Goal: Information Seeking & Learning: Learn about a topic

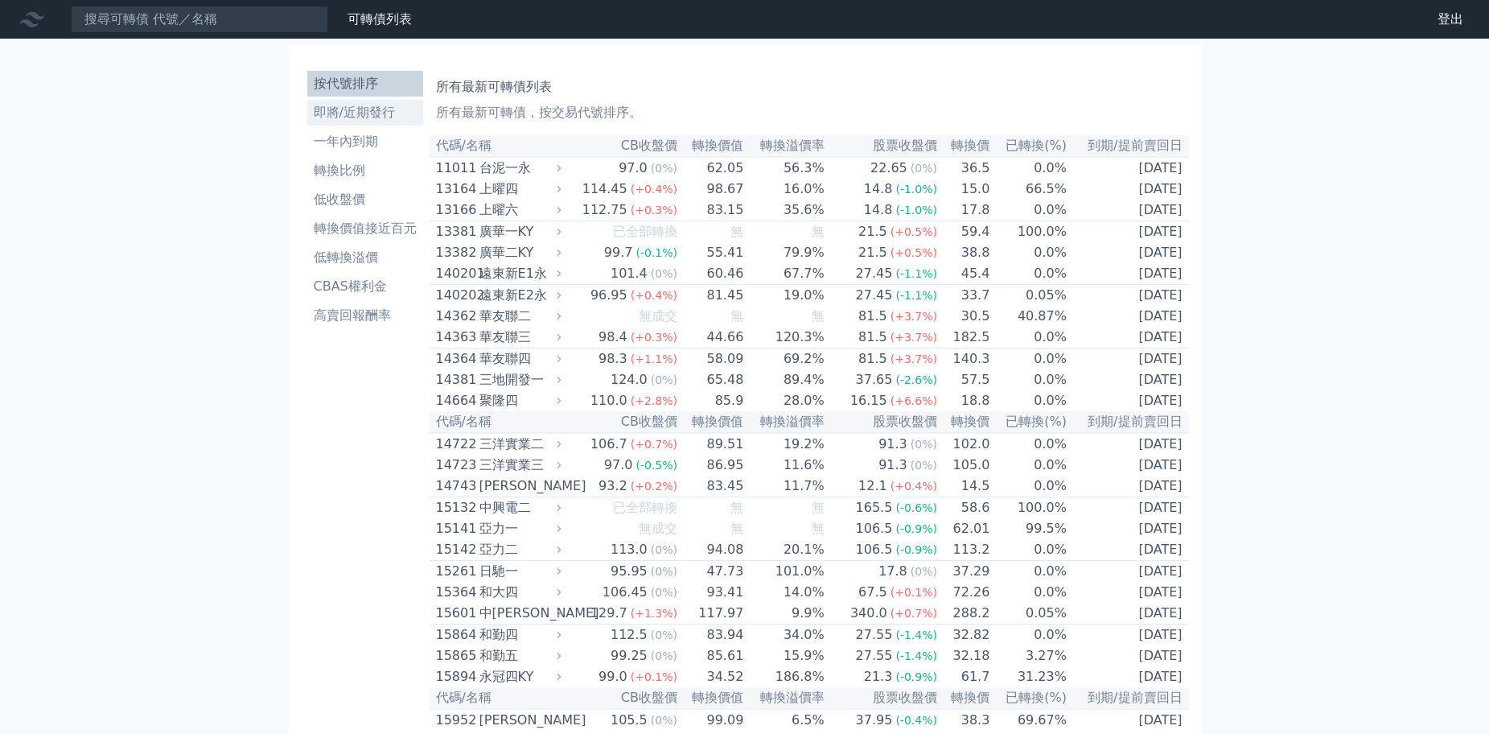
click at [356, 111] on li "即將/近期發行" at bounding box center [365, 112] width 116 height 19
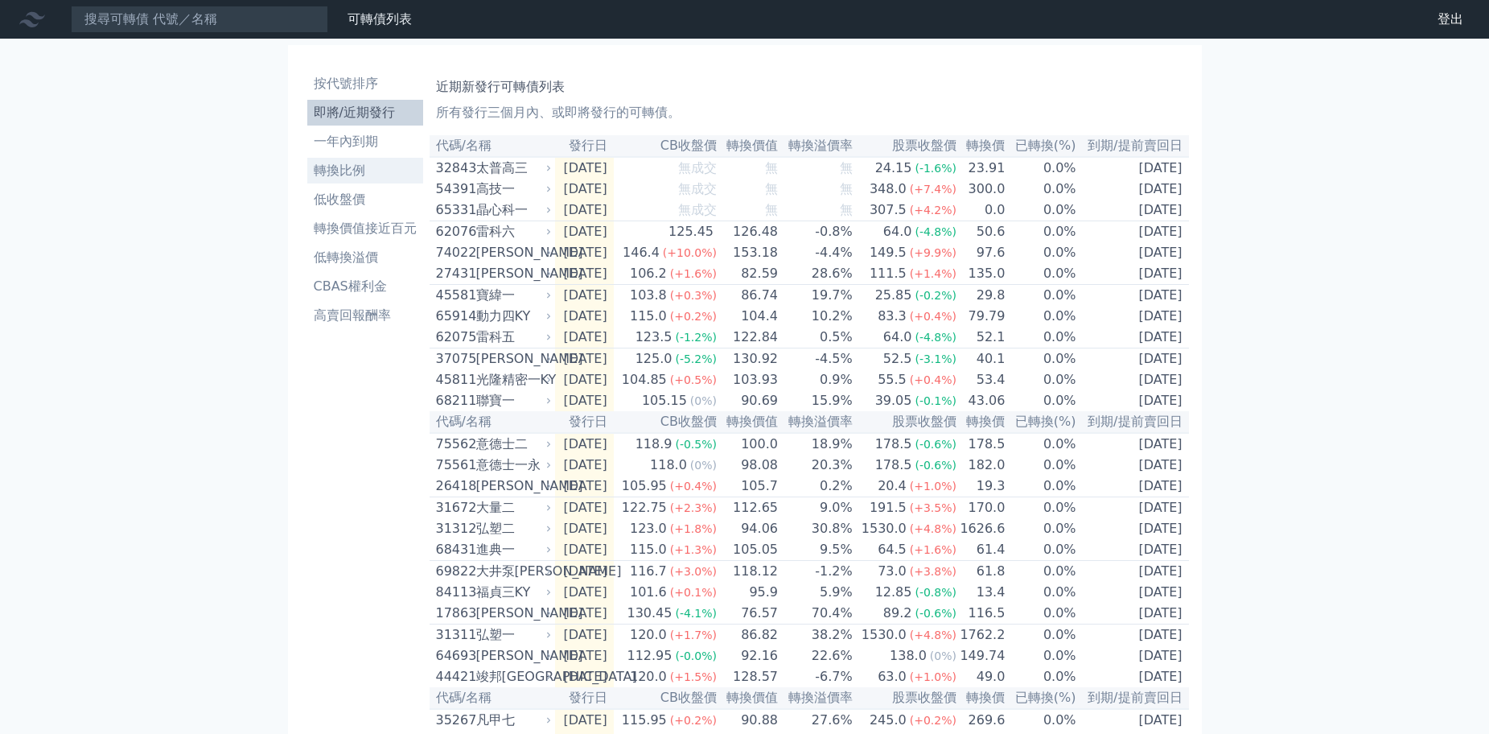
click at [327, 164] on li "轉換比例" at bounding box center [365, 170] width 116 height 19
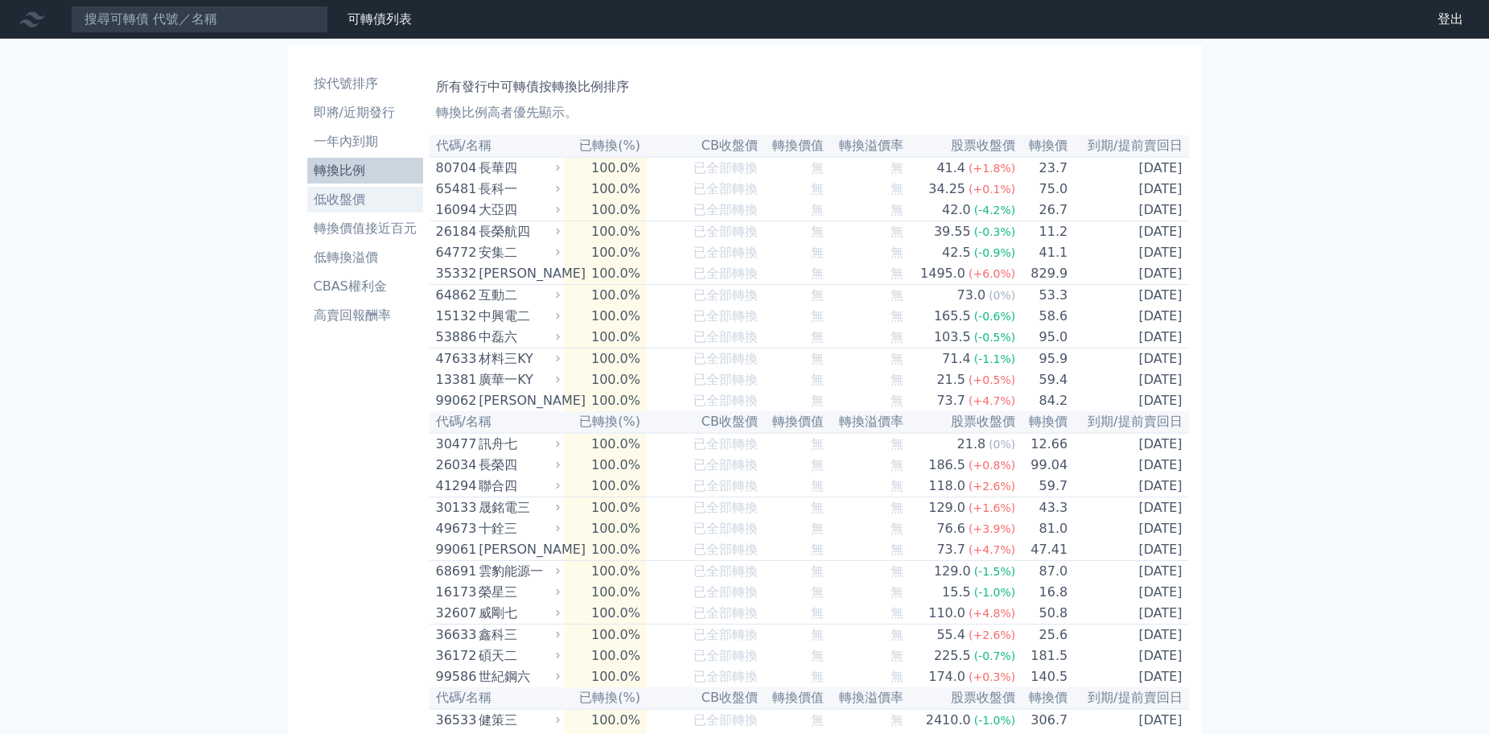
click at [356, 206] on li "低收盤價" at bounding box center [365, 199] width 116 height 19
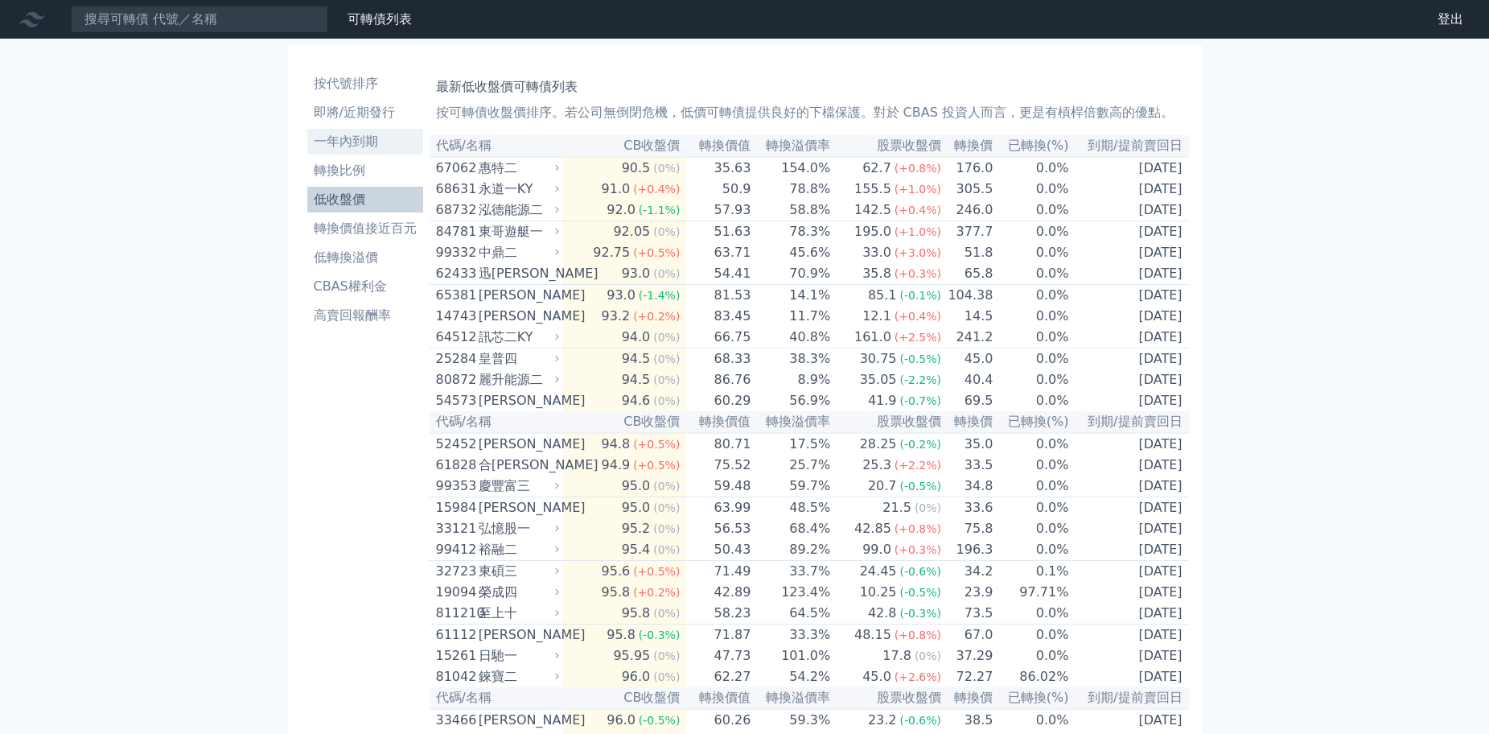
click at [369, 139] on li "一年內到期" at bounding box center [365, 141] width 116 height 19
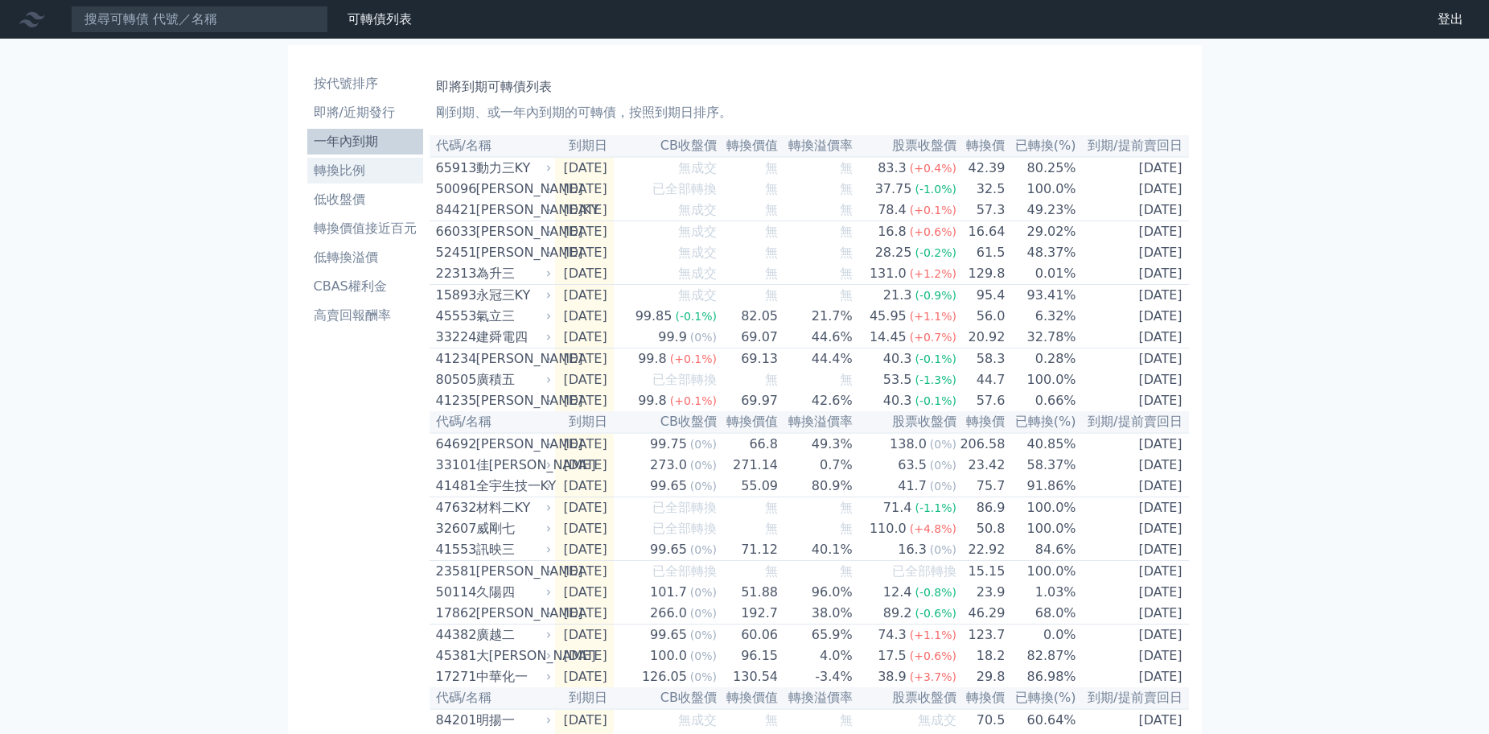
click at [336, 177] on li "轉換比例" at bounding box center [365, 170] width 116 height 19
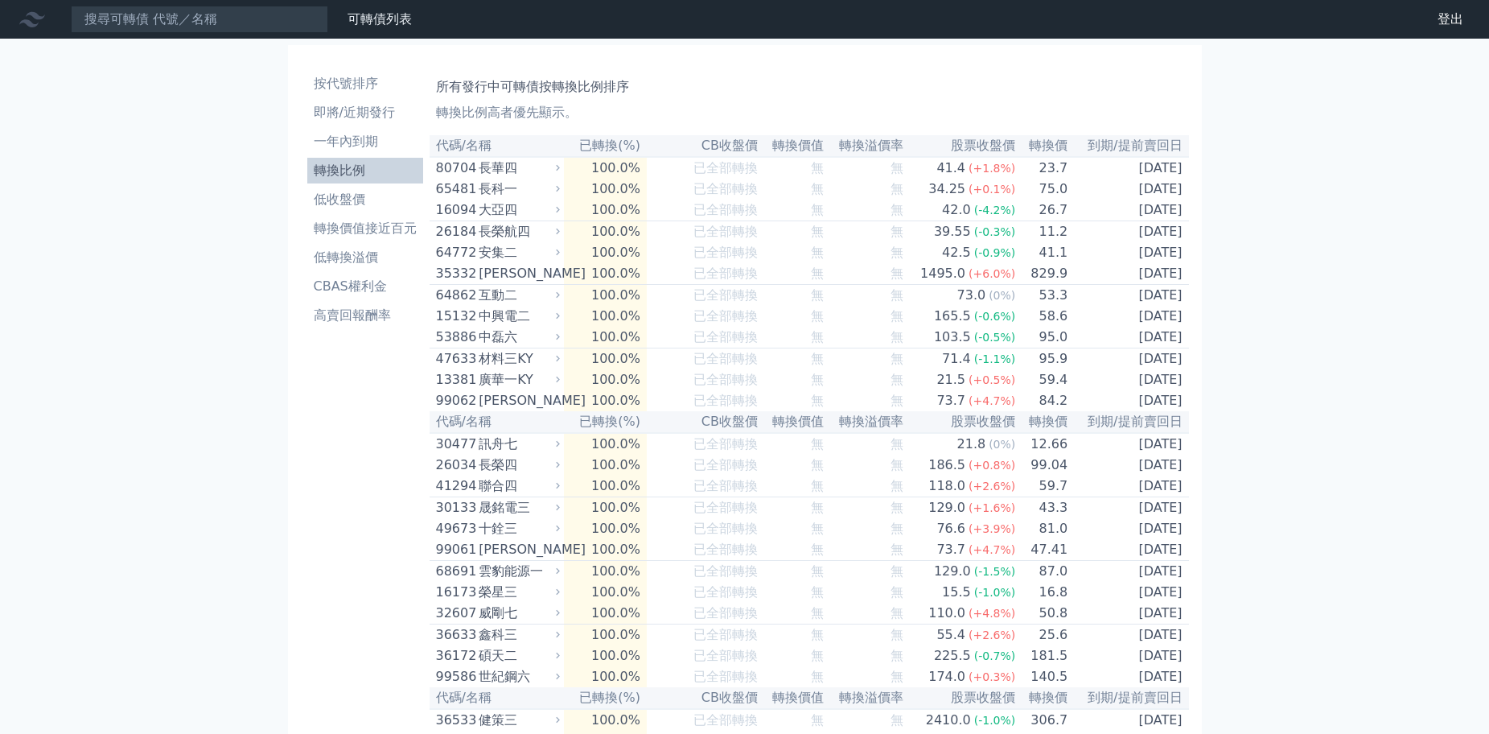
click at [352, 208] on li "低收盤價" at bounding box center [365, 199] width 116 height 19
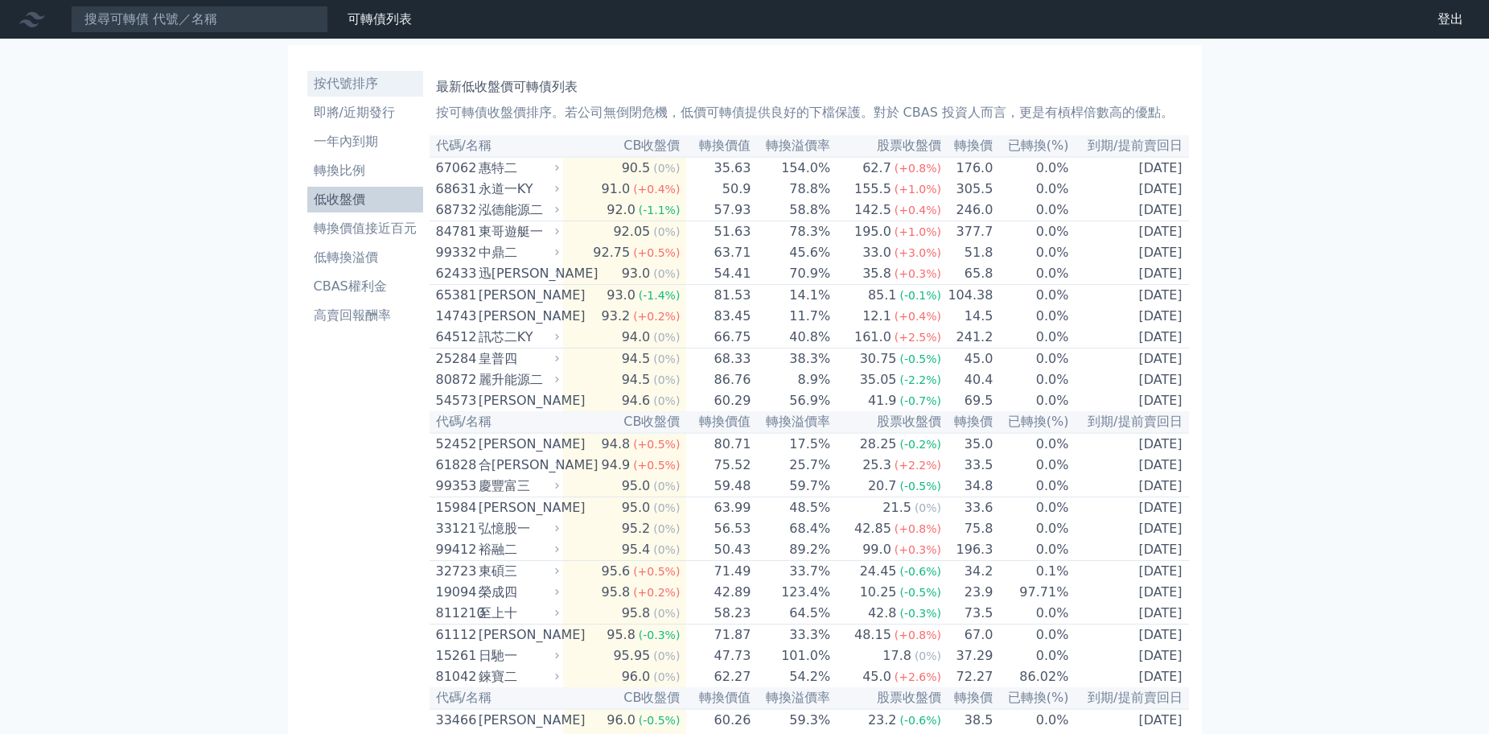
click at [361, 85] on li "按代號排序" at bounding box center [365, 83] width 116 height 19
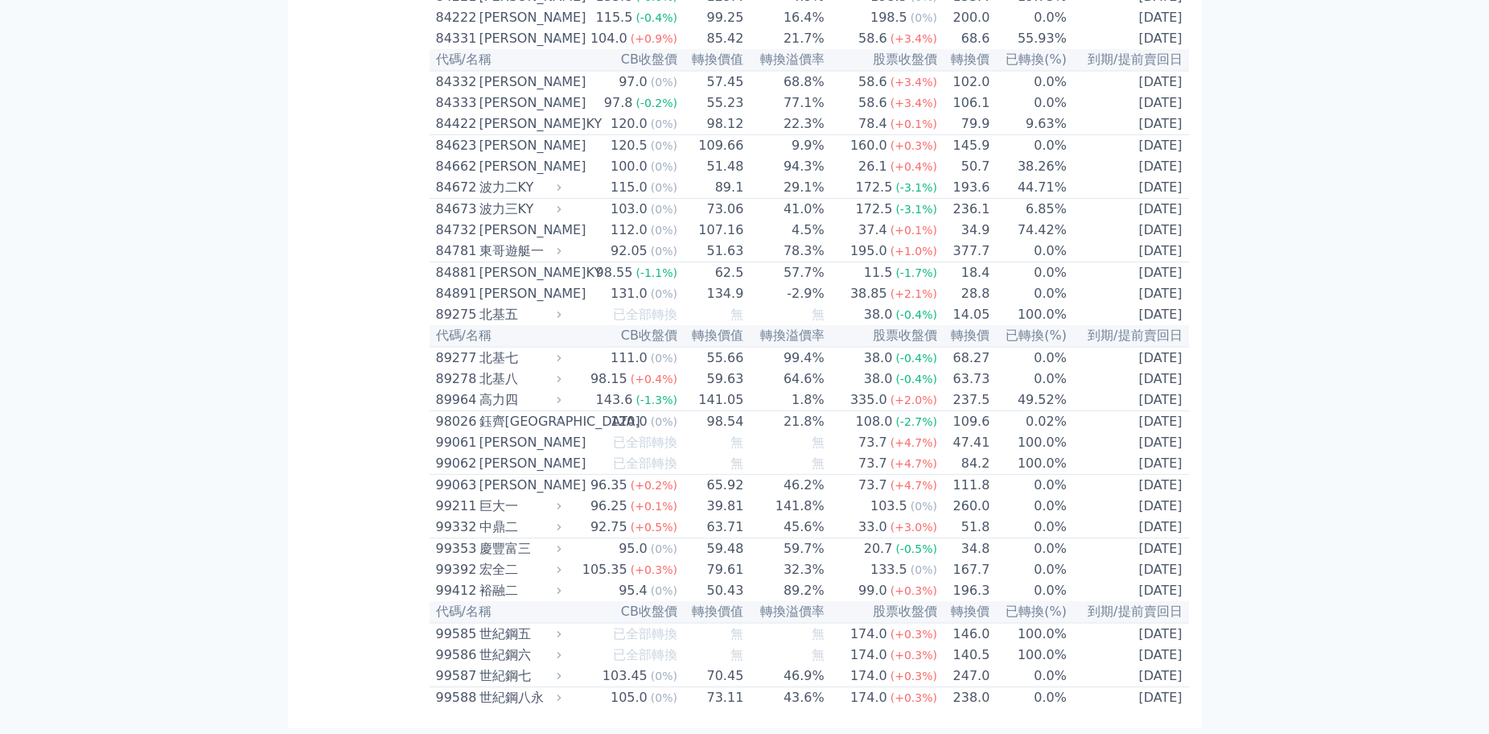
scroll to position [9340, 0]
